Goal: Information Seeking & Learning: Understand process/instructions

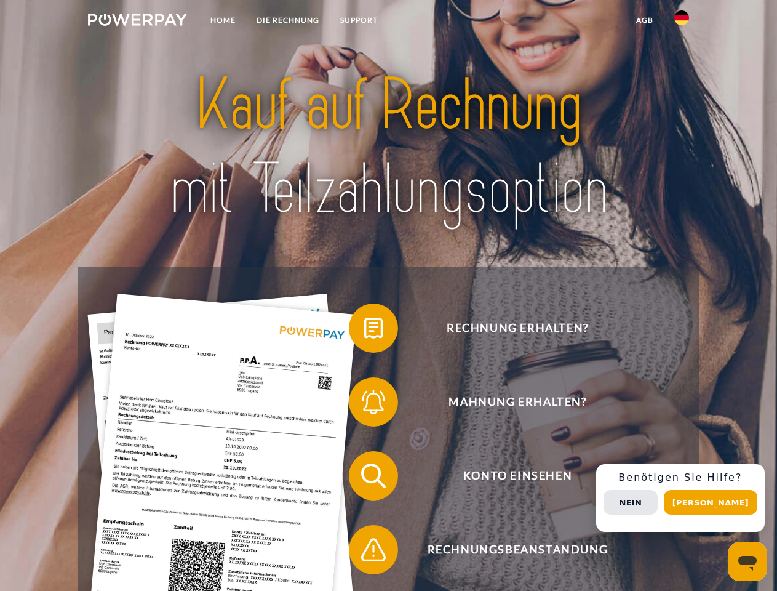
click at [137, 22] on img at bounding box center [137, 20] width 99 height 12
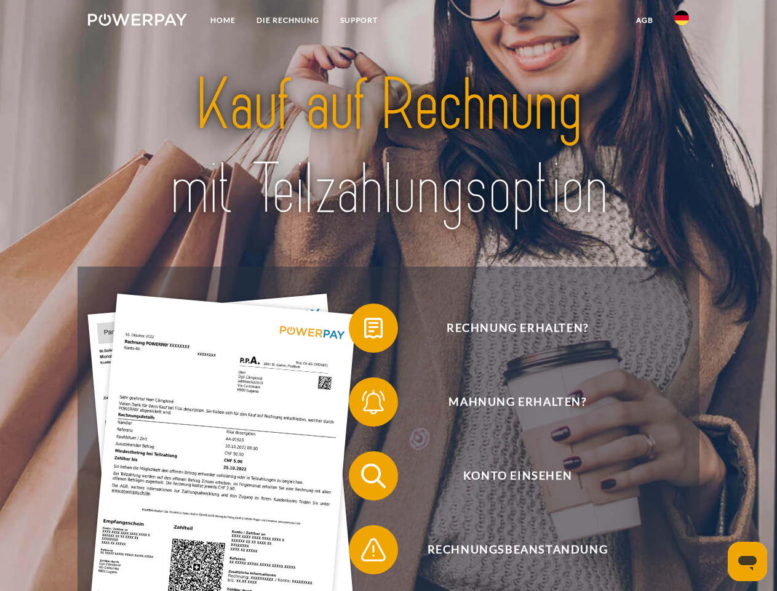
click at [682, 22] on img at bounding box center [681, 17] width 15 height 15
click at [644, 20] on link "agb" at bounding box center [645, 20] width 38 height 22
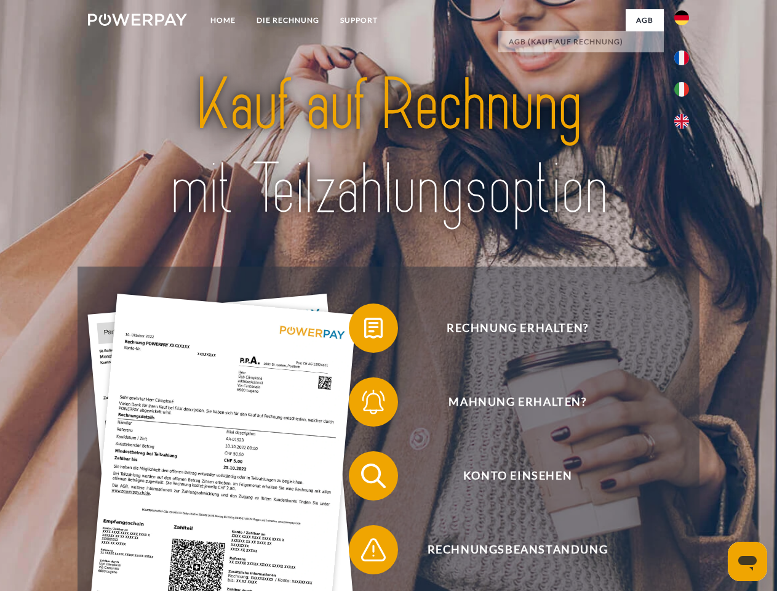
click at [364, 330] on span at bounding box center [355, 328] width 62 height 62
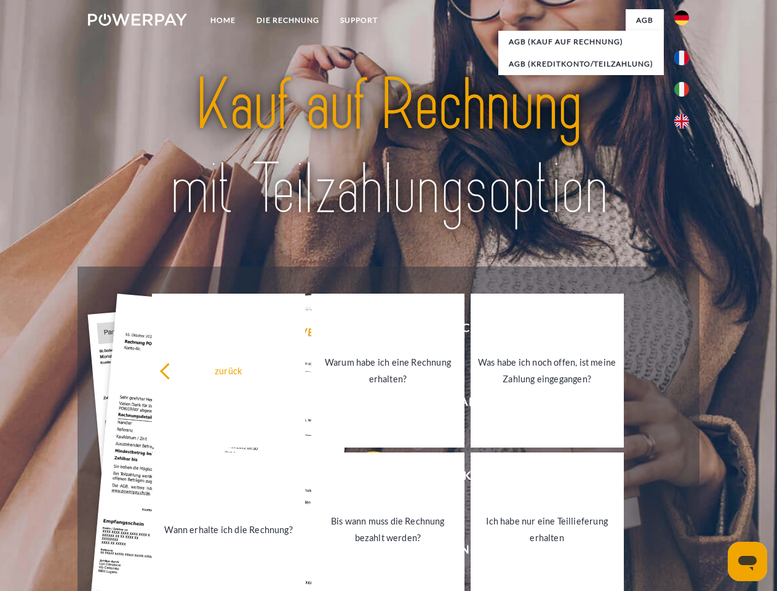
click at [364, 404] on link "Warum habe ich eine Rechnung erhalten?" at bounding box center [387, 371] width 153 height 154
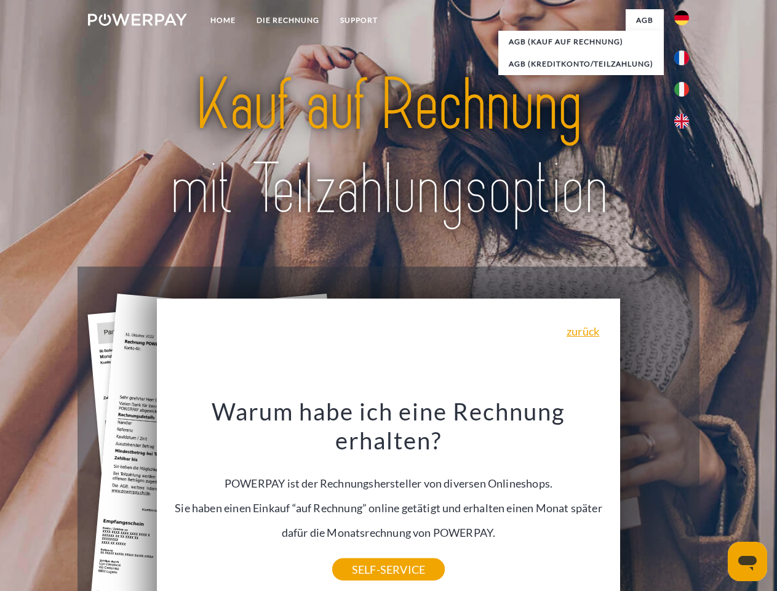
click at [364, 478] on div "Warum habe ich eine Rechnung erhalten? POWERPAY ist der Rechnungshersteller von…" at bounding box center [388, 482] width 449 height 173
click at [364, 552] on div "Warum habe ich eine Rechnung erhalten? POWERPAY ist der Rechnungshersteller von…" at bounding box center [388, 482] width 449 height 173
click at [685, 498] on div "Rechnung erhalten? Mahnung erhalten? Konto einsehen" at bounding box center [389, 512] width 622 height 492
click at [655, 500] on span "Konto einsehen" at bounding box center [518, 475] width 302 height 49
click at [715, 502] on header "Home DIE RECHNUNG SUPPORT" at bounding box center [388, 425] width 777 height 850
